Goal: Find specific page/section: Find specific page/section

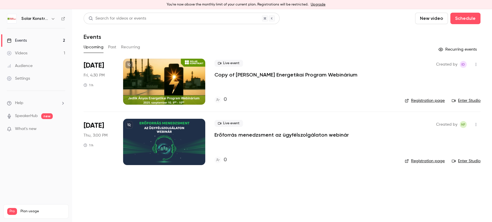
click at [168, 137] on div at bounding box center [164, 142] width 82 height 46
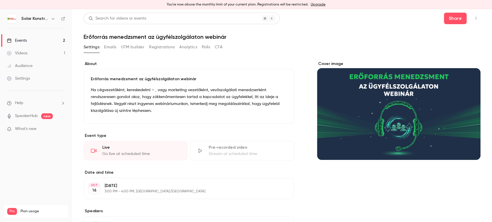
click at [33, 42] on link "Events 2" at bounding box center [36, 40] width 72 height 13
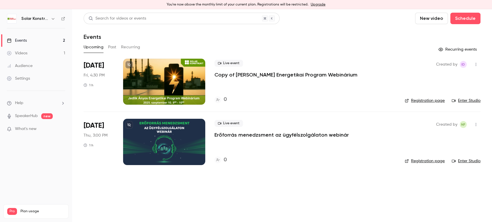
click at [182, 146] on div at bounding box center [164, 142] width 82 height 46
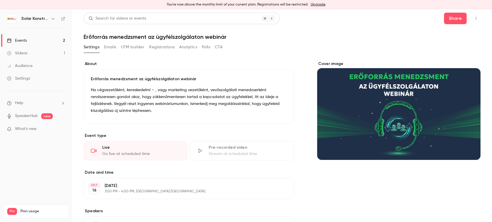
click at [412, 115] on div "Cover image" at bounding box center [398, 110] width 163 height 99
click at [0, 0] on input "Cover image" at bounding box center [0, 0] width 0 height 0
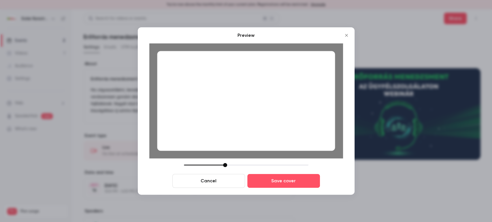
click at [266, 112] on div at bounding box center [246, 101] width 178 height 100
drag, startPoint x: 226, startPoint y: 166, endPoint x: 222, endPoint y: 166, distance: 4.3
click at [222, 166] on div at bounding box center [221, 165] width 4 height 4
click at [260, 118] on div at bounding box center [246, 101] width 178 height 100
click at [221, 166] on div at bounding box center [221, 165] width 4 height 4
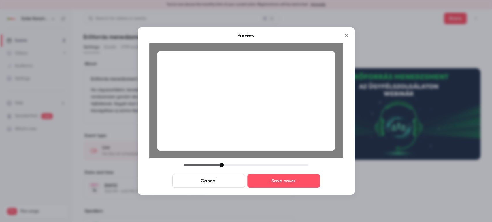
click at [244, 127] on div at bounding box center [246, 101] width 178 height 100
click at [224, 165] on div at bounding box center [223, 165] width 4 height 4
click at [256, 137] on div at bounding box center [246, 101] width 178 height 100
click at [274, 179] on button "Save cover" at bounding box center [283, 181] width 73 height 14
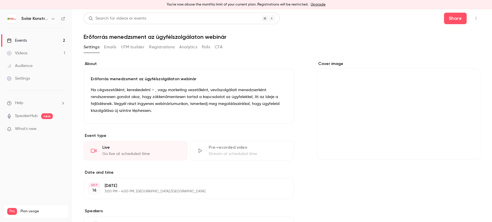
click at [383, 115] on div "Cover image" at bounding box center [398, 110] width 163 height 99
click at [0, 0] on input "Cover image" at bounding box center [0, 0] width 0 height 0
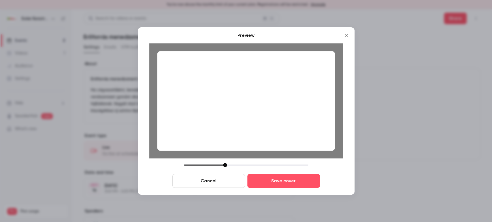
click at [226, 164] on div at bounding box center [225, 165] width 4 height 4
drag, startPoint x: 302, startPoint y: 127, endPoint x: 301, endPoint y: 122, distance: 4.9
click at [301, 122] on div at bounding box center [246, 101] width 178 height 100
click at [283, 184] on button "Save cover" at bounding box center [283, 181] width 73 height 14
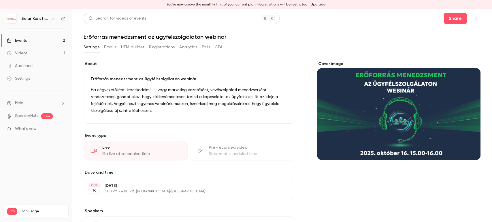
click at [29, 39] on link "Events 2" at bounding box center [36, 40] width 72 height 13
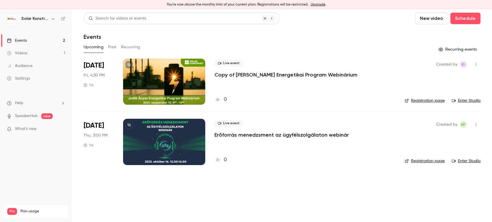
click at [464, 160] on link "Enter Studio" at bounding box center [465, 161] width 29 height 6
click at [342, 101] on div "0" at bounding box center [304, 100] width 181 height 8
click at [252, 136] on p "Erőforrás menedzsment az ügyfélszolgálaton webinár" at bounding box center [281, 135] width 134 height 7
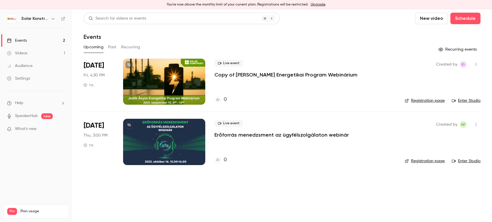
click at [477, 162] on link "Enter Studio" at bounding box center [465, 161] width 29 height 6
drag, startPoint x: 468, startPoint y: 165, endPoint x: 467, endPoint y: 158, distance: 6.9
click at [468, 164] on li "Oct 16 Thu, 3:00 PM 1 h Live event Erőforrás menedzsment az ügyfélszolgálaton w…" at bounding box center [282, 142] width 397 height 60
click at [467, 156] on div "Created by NF Registration page Enter Studio" at bounding box center [442, 142] width 76 height 46
click at [468, 159] on link "Enter Studio" at bounding box center [465, 161] width 29 height 6
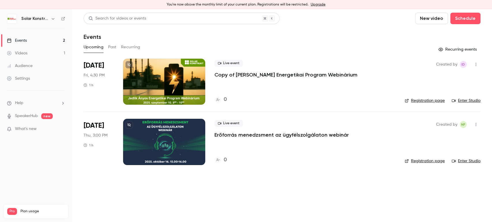
click at [466, 161] on link "Enter Studio" at bounding box center [465, 161] width 29 height 6
